Goal: Transaction & Acquisition: Purchase product/service

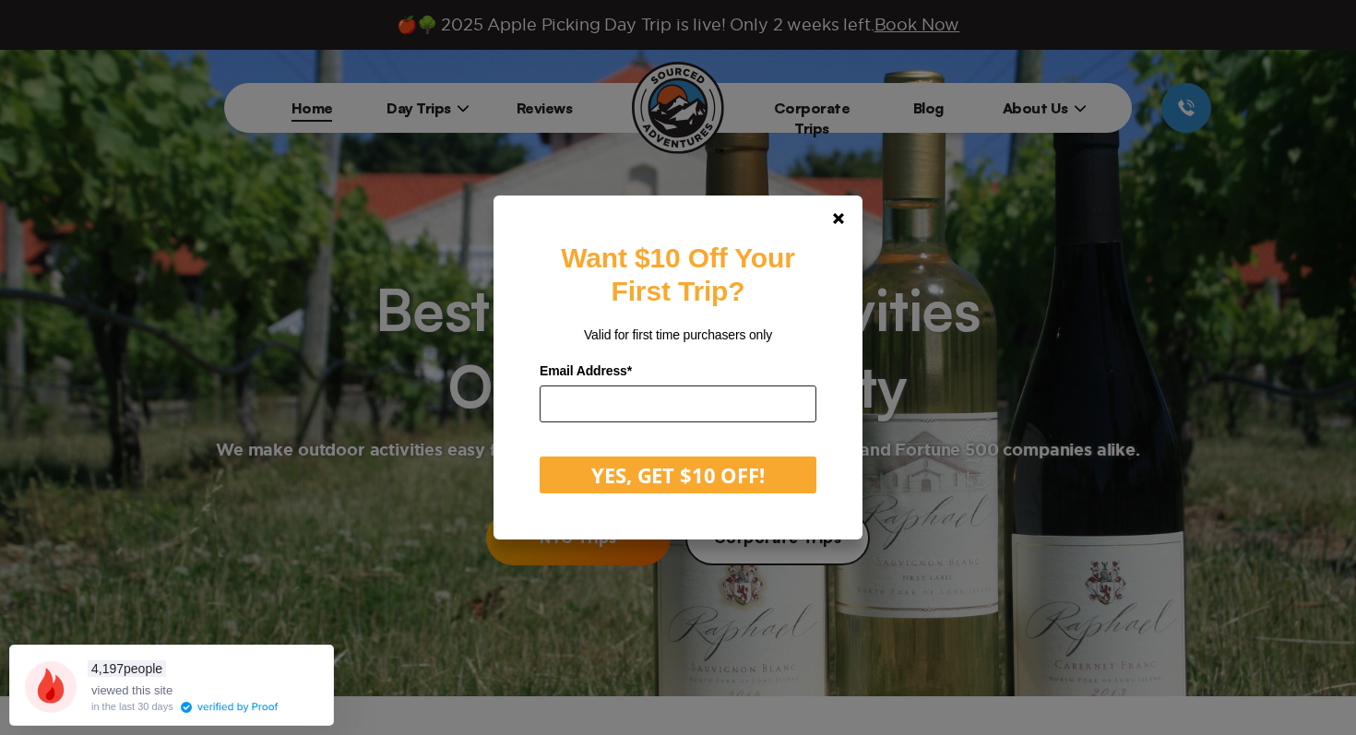
click at [635, 409] on input "email" at bounding box center [678, 403] width 277 height 37
type input "**********"
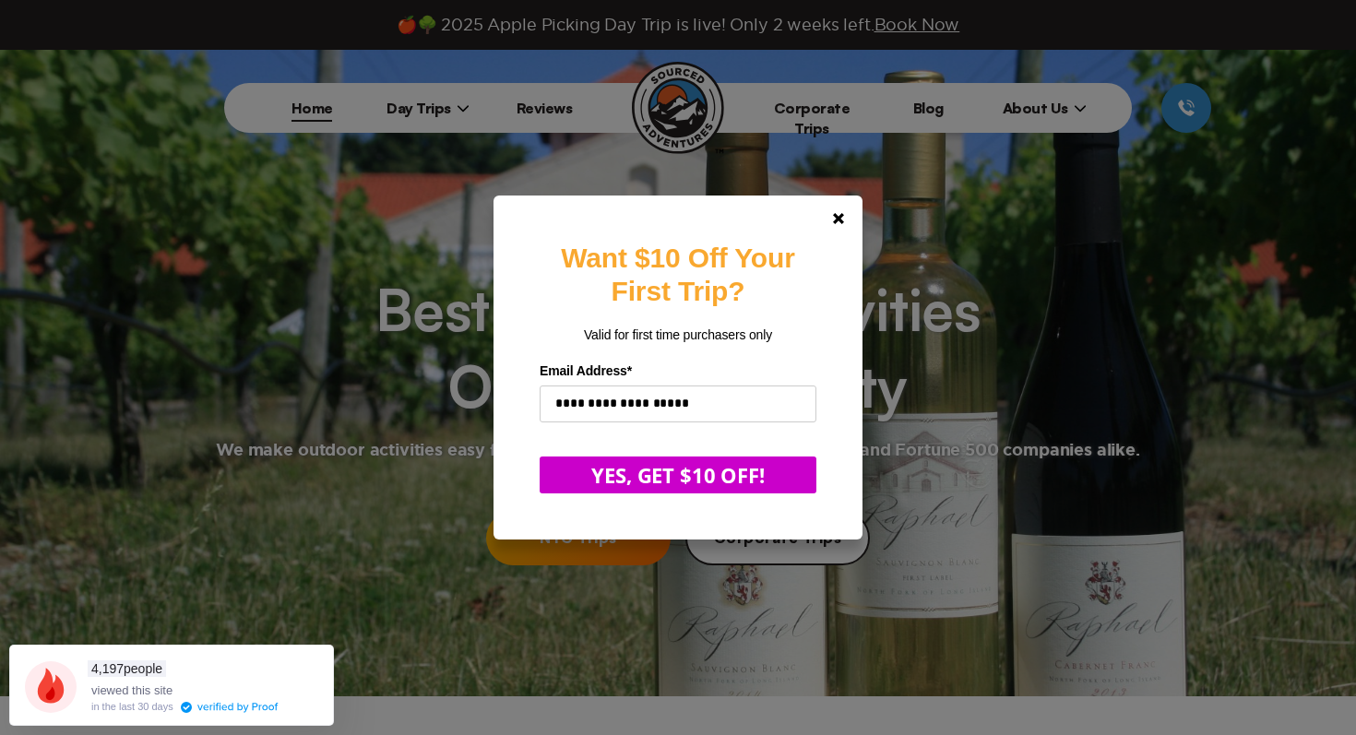
click at [685, 477] on button "YES, GET $10 OFF!" at bounding box center [678, 475] width 277 height 37
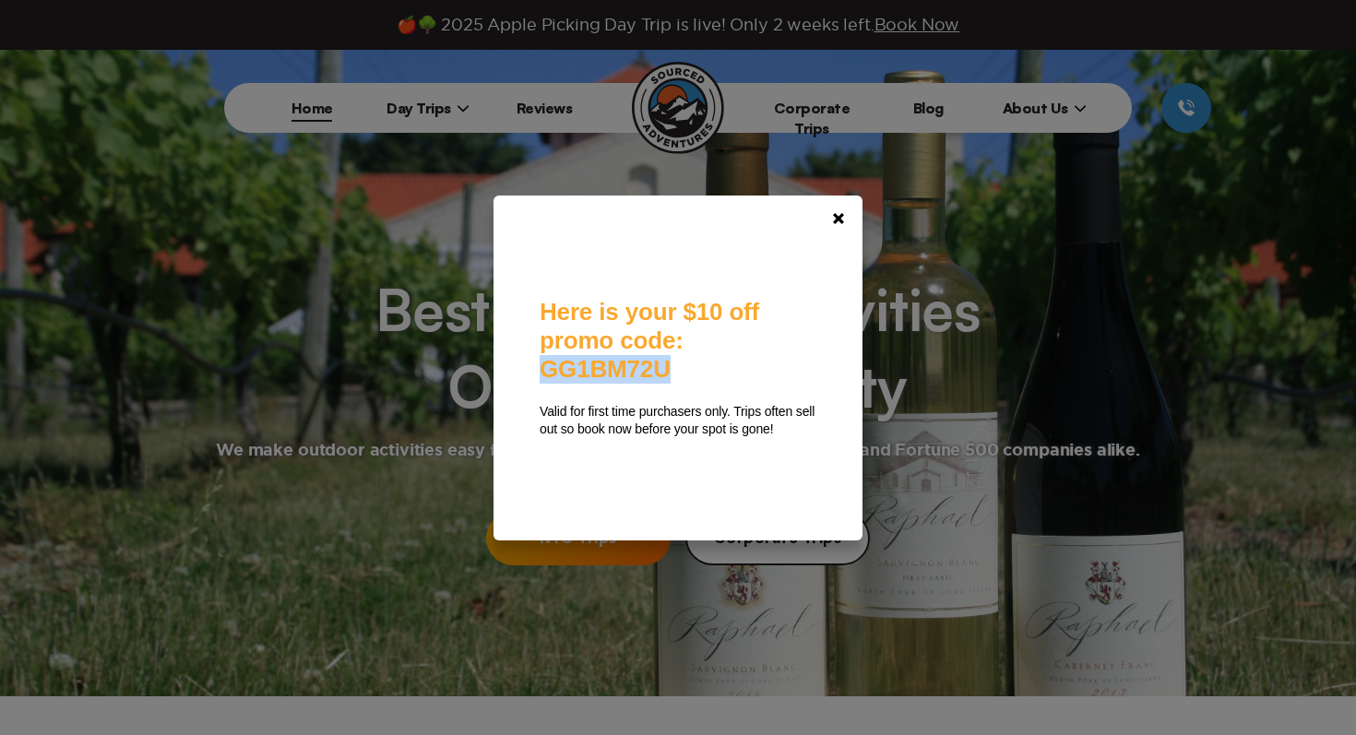
drag, startPoint x: 699, startPoint y: 362, endPoint x: 548, endPoint y: 362, distance: 151.2
click at [545, 362] on div "Here is your $10 off promo code: GG1BM72U Valid for first time purchasers only.…" at bounding box center [678, 367] width 277 height 139
copy span "GG1BM72U"
click at [445, 109] on div "**********" at bounding box center [678, 367] width 1356 height 735
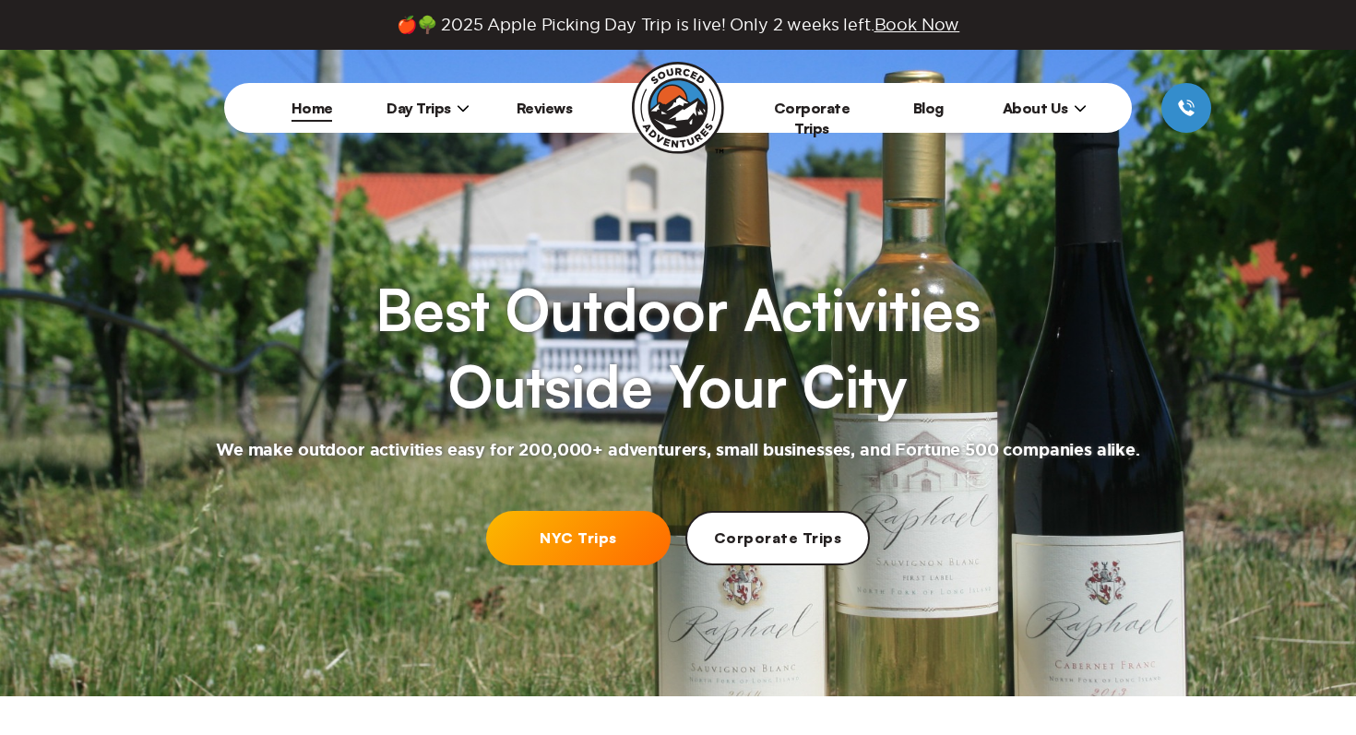
click at [445, 109] on span "Day Trips" at bounding box center [427, 108] width 83 height 18
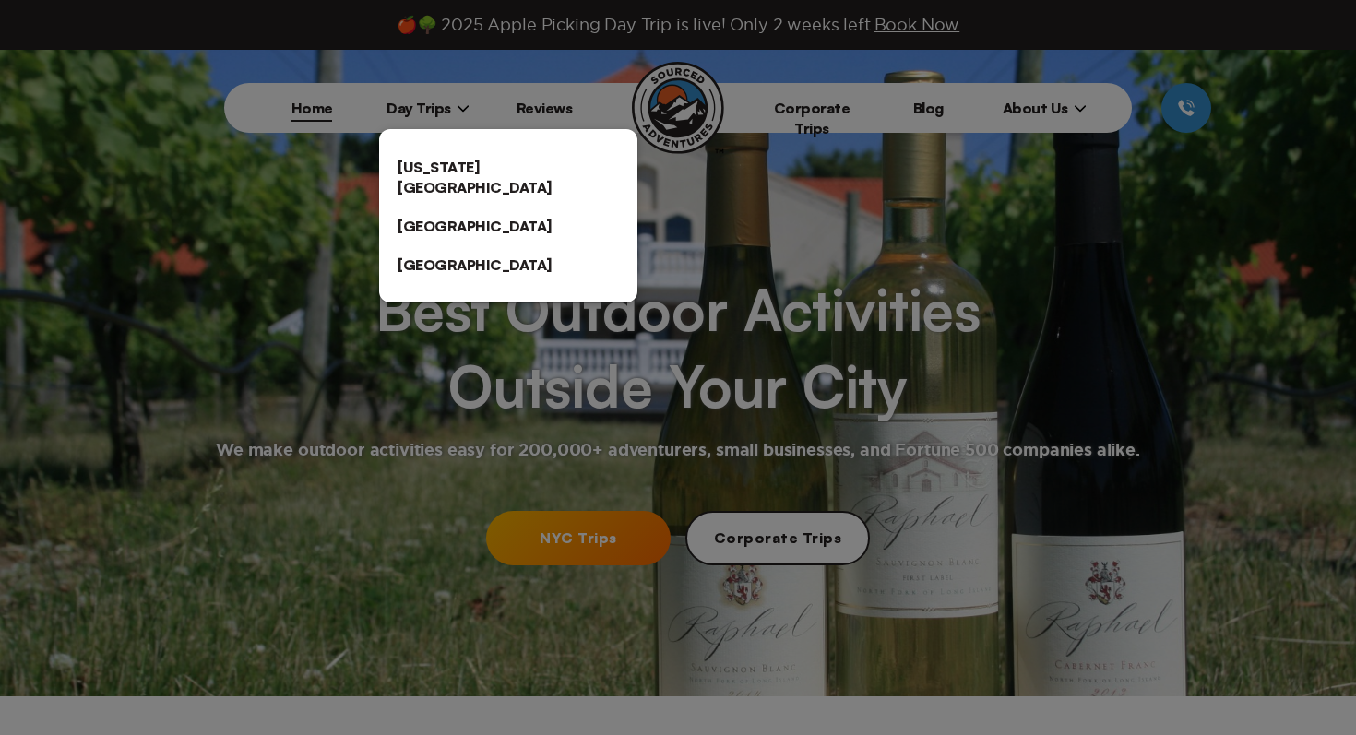
click at [452, 160] on link "[US_STATE][GEOGRAPHIC_DATA]" at bounding box center [508, 177] width 258 height 59
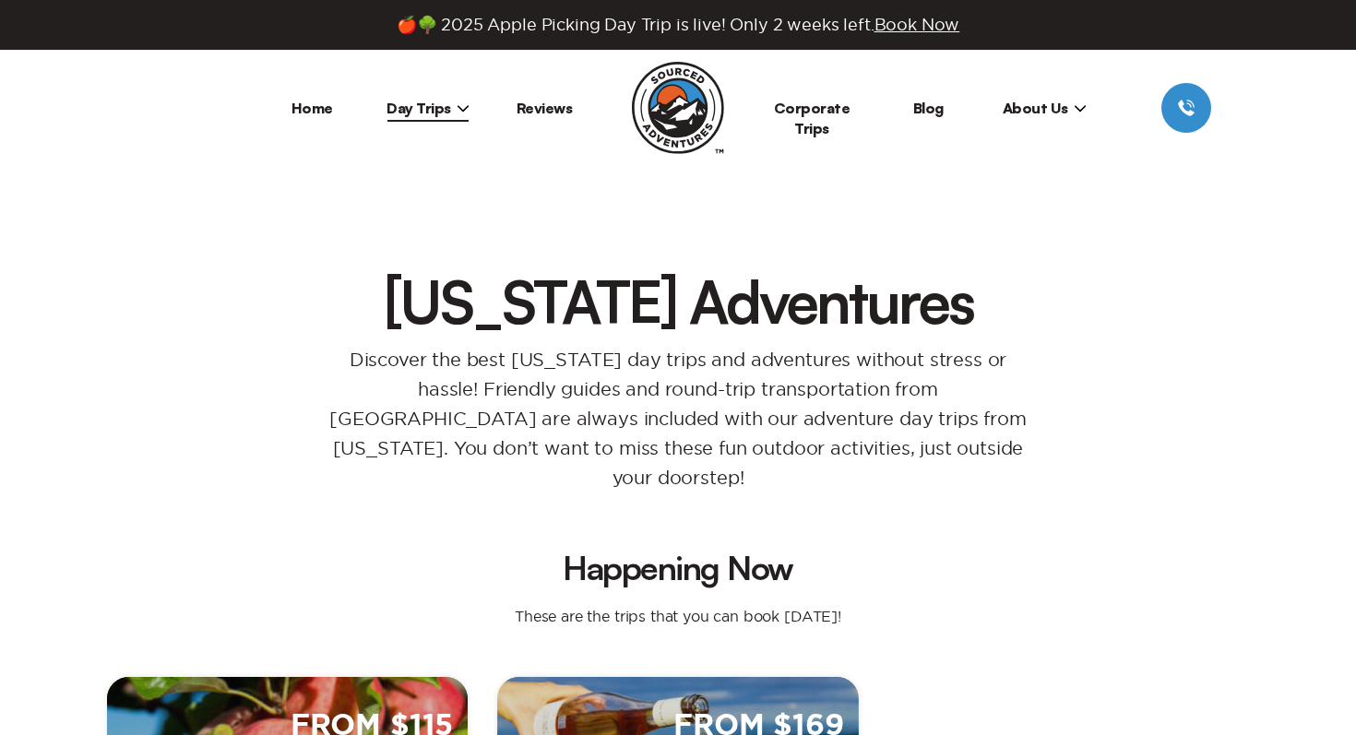
click at [1180, 297] on h1 "[US_STATE] Adventures" at bounding box center [677, 300] width 1171 height 59
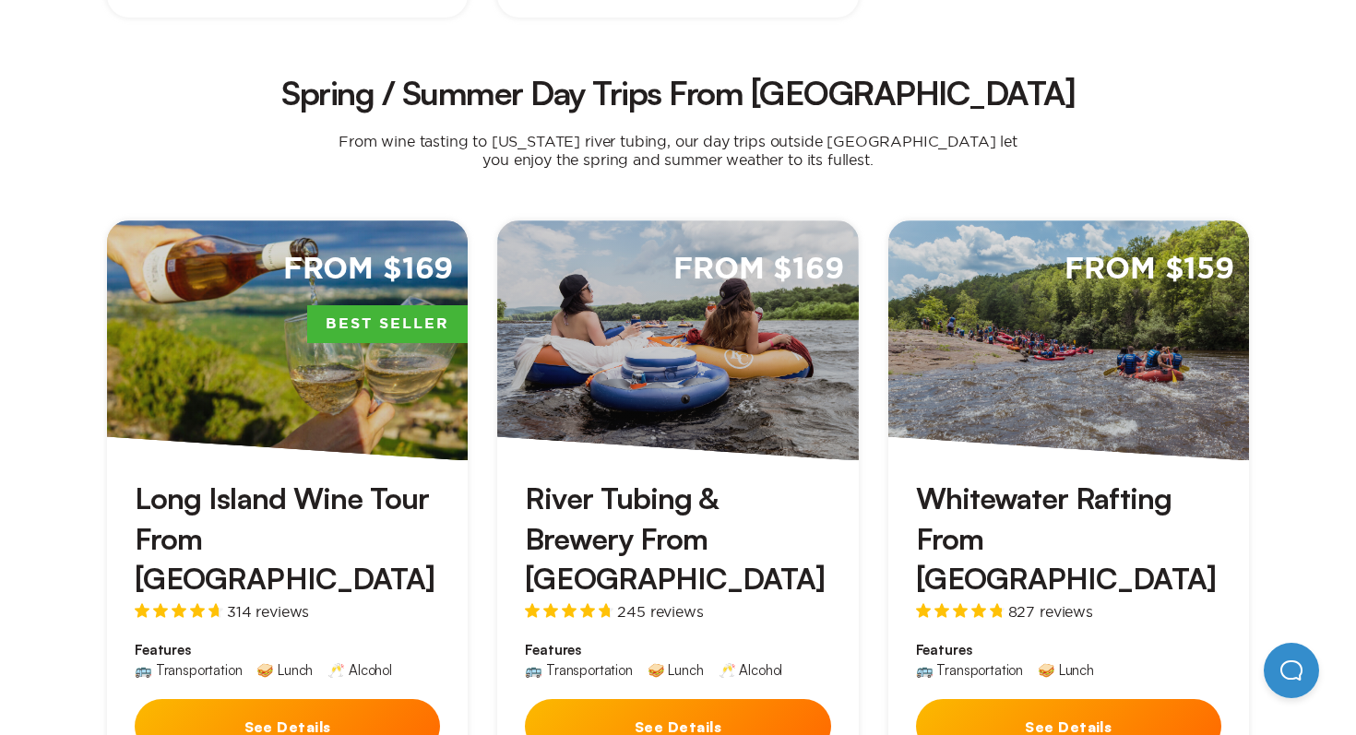
scroll to position [1217, 0]
